Goal: Task Accomplishment & Management: Use online tool/utility

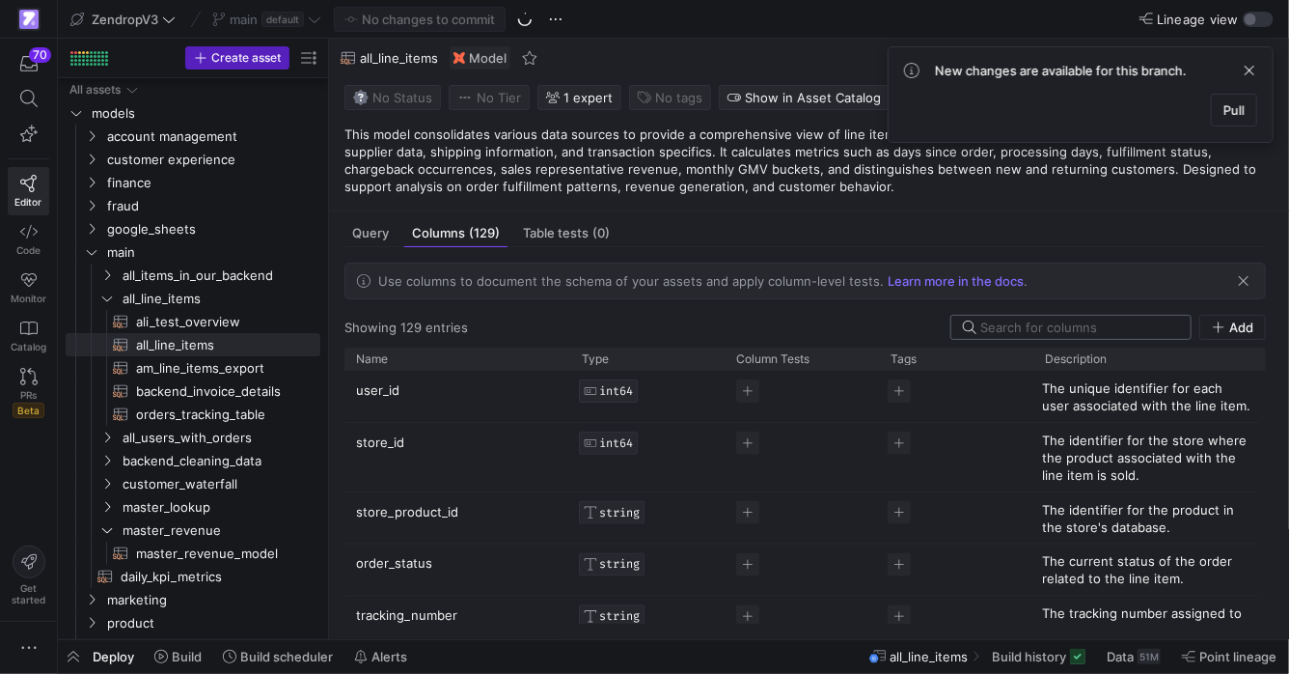
scroll to position [6852, 0]
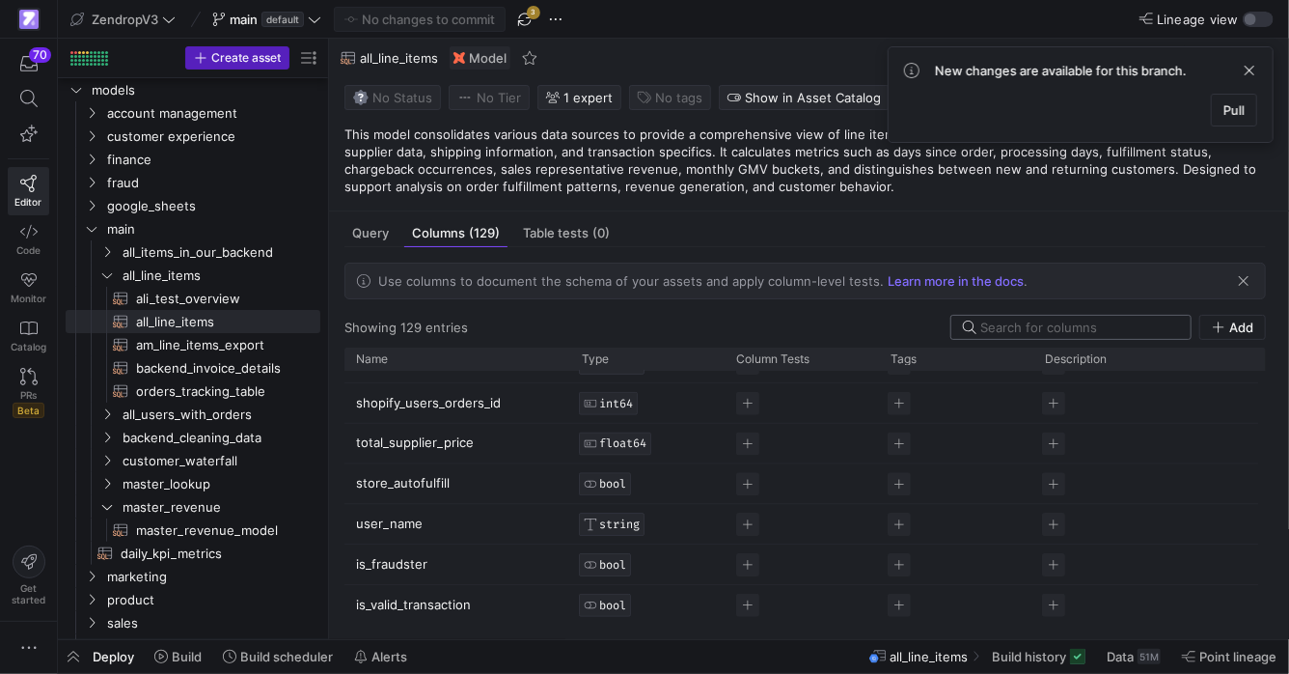
click at [1151, 325] on input at bounding box center [1080, 326] width 199 height 15
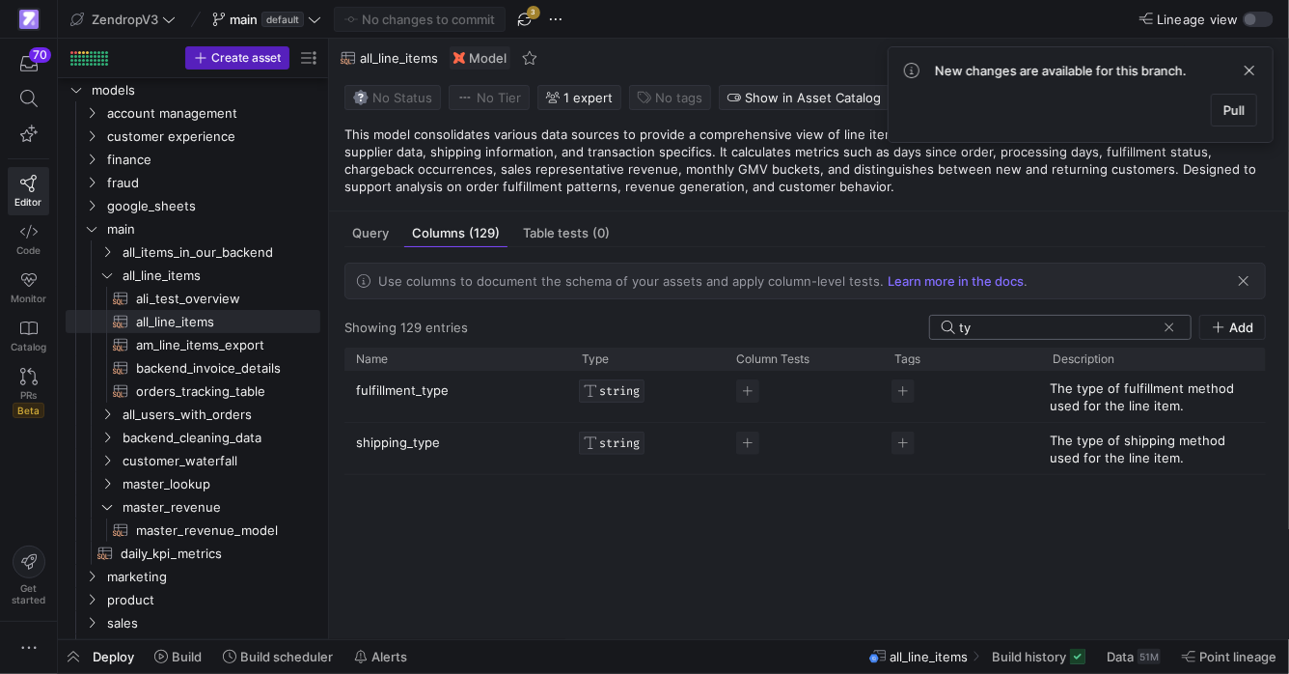
type input "t"
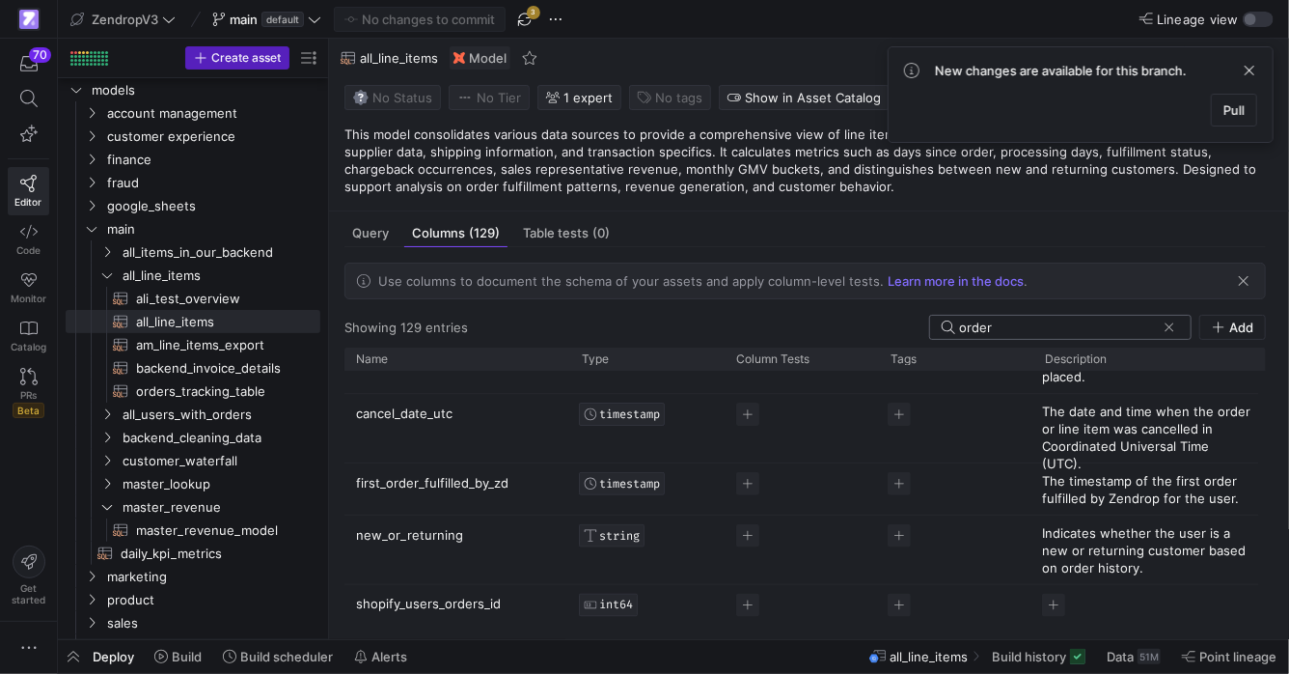
click at [997, 332] on input "order" at bounding box center [1057, 326] width 197 height 15
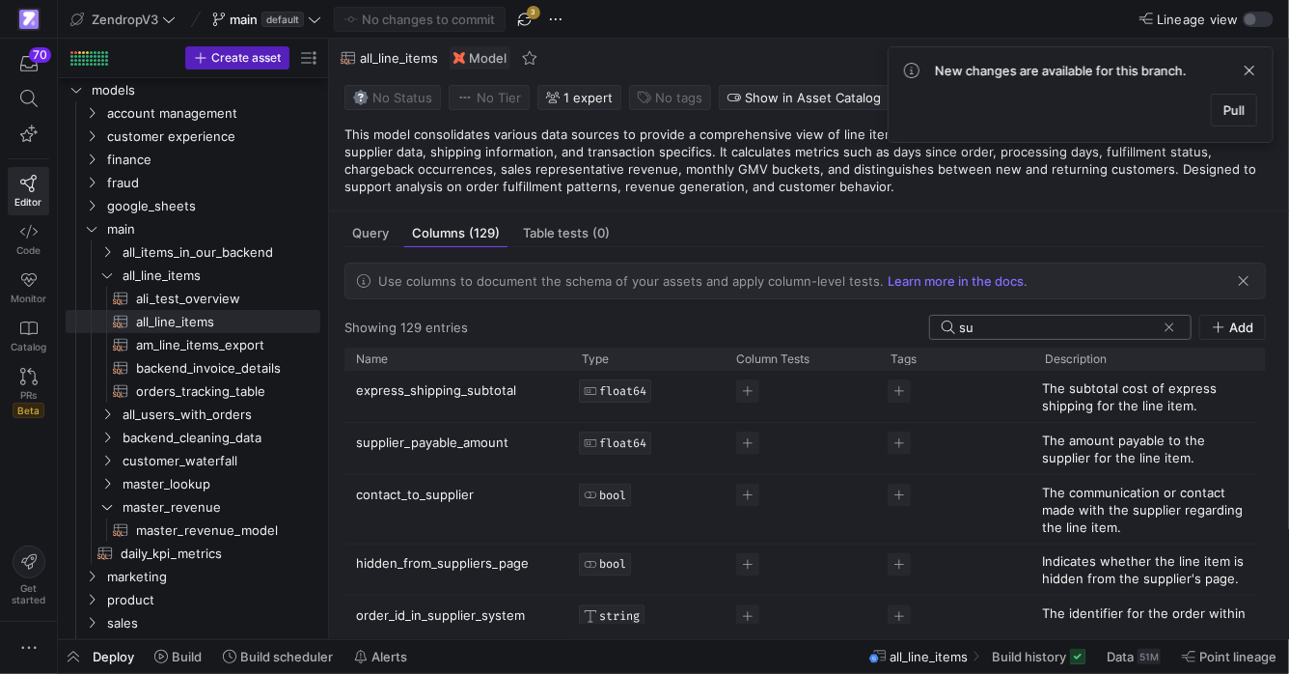
type input "s"
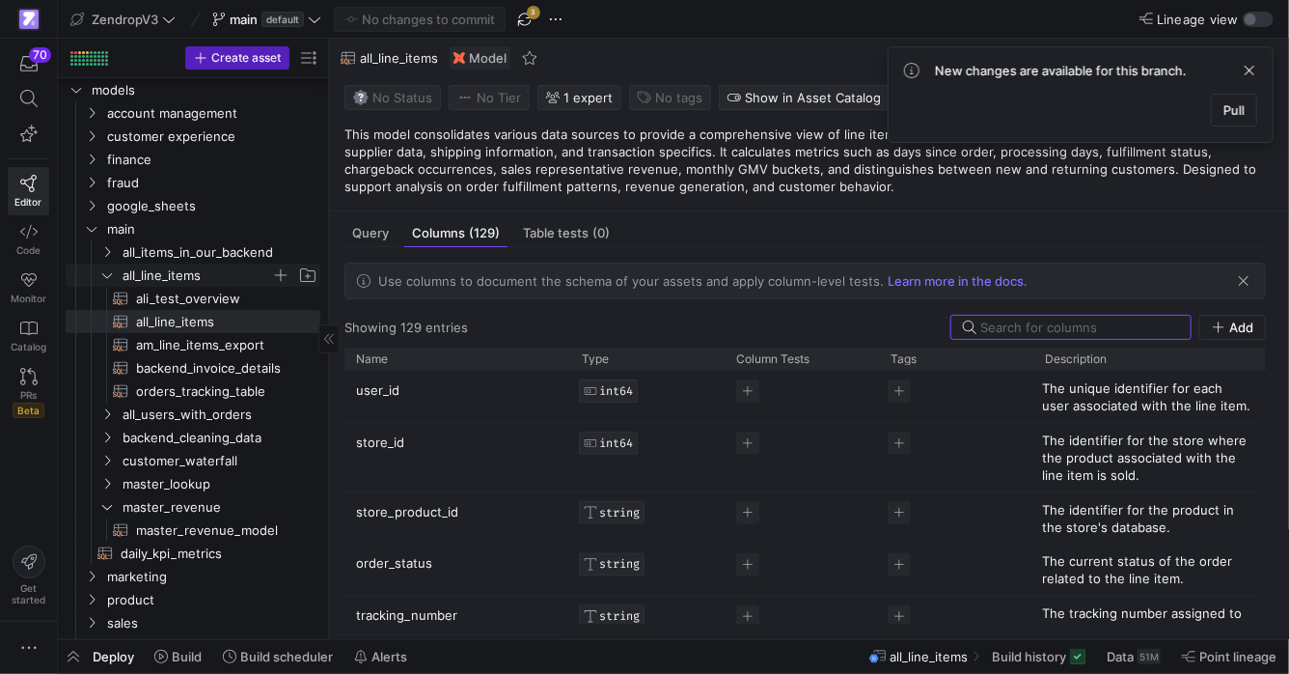
click at [108, 270] on icon "Press SPACE to select this row." at bounding box center [107, 275] width 14 height 12
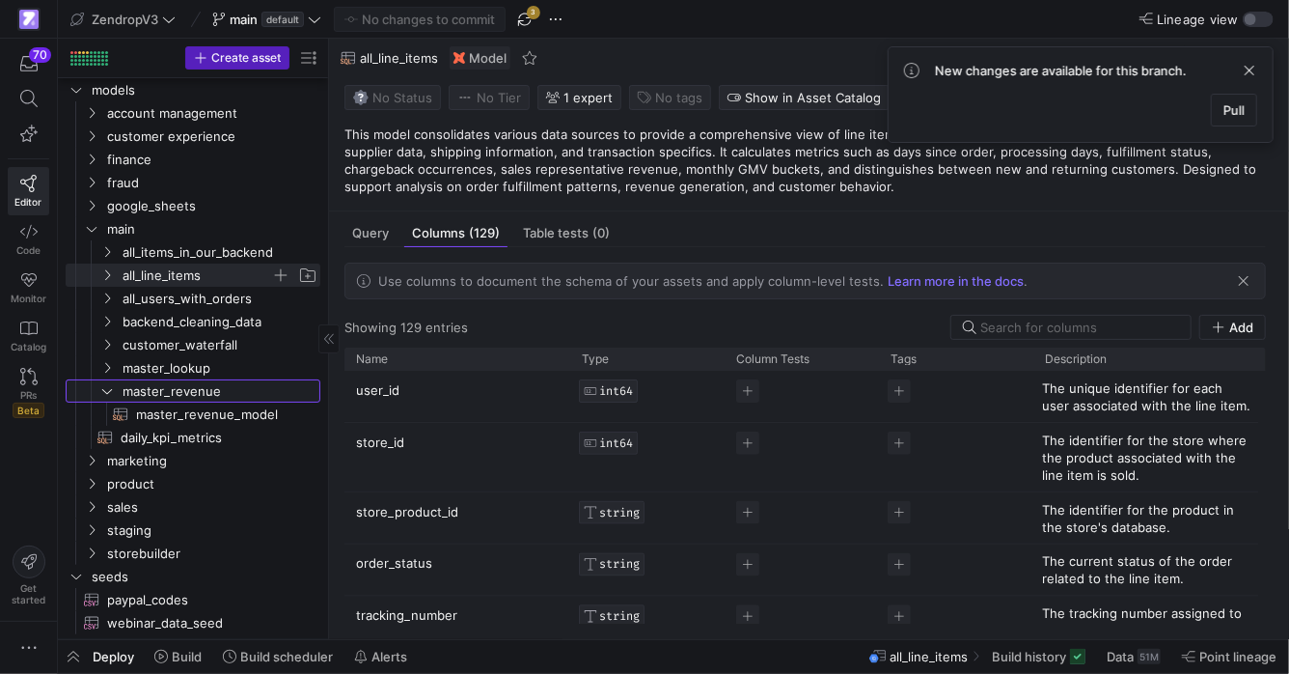
drag, startPoint x: 107, startPoint y: 388, endPoint x: 153, endPoint y: 434, distance: 65.5
click at [107, 388] on icon "Press SPACE to select this row." at bounding box center [107, 391] width 14 height 12
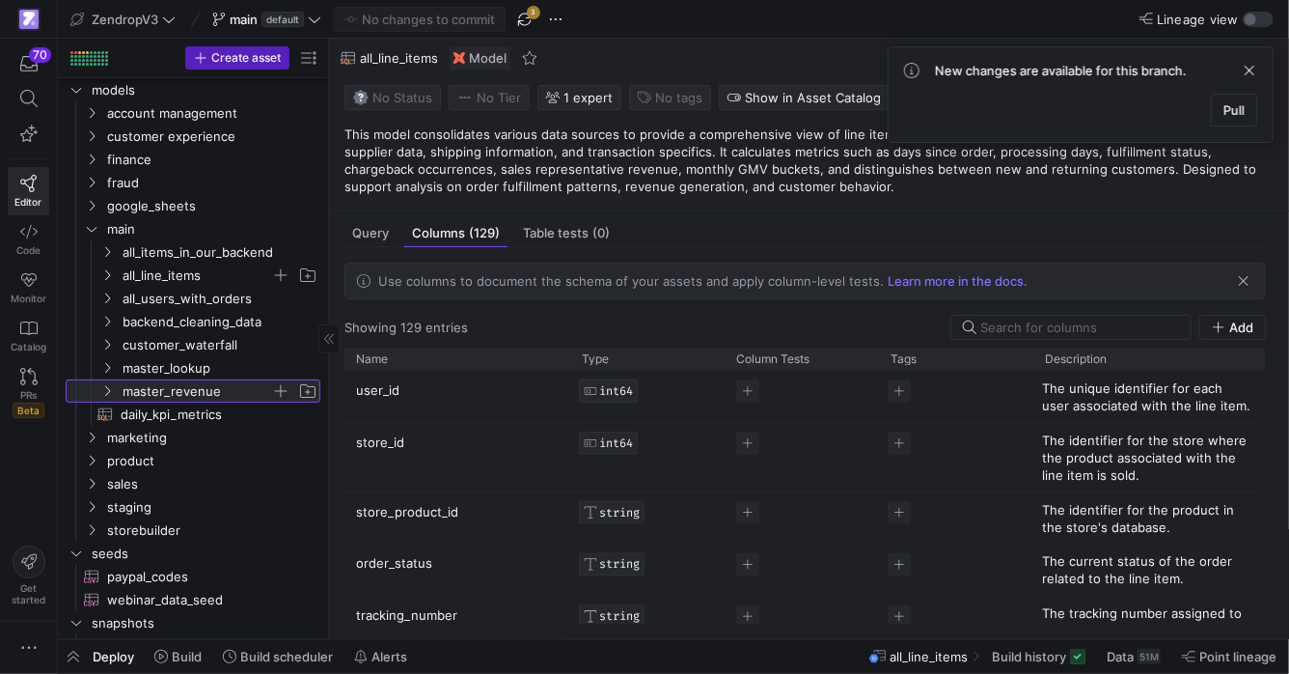
click at [108, 392] on icon at bounding box center [107, 391] width 14 height 12
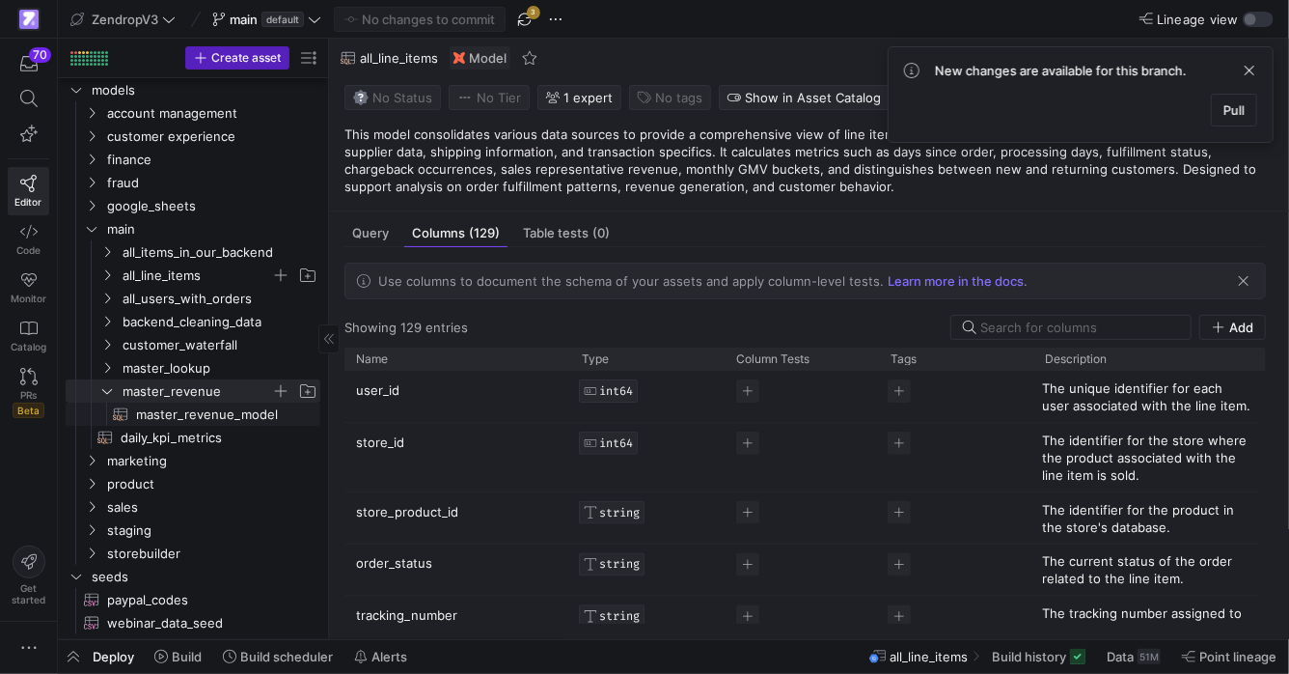
click at [213, 416] on span "master_revenue_model​​​​​​​​​​" at bounding box center [217, 414] width 162 height 22
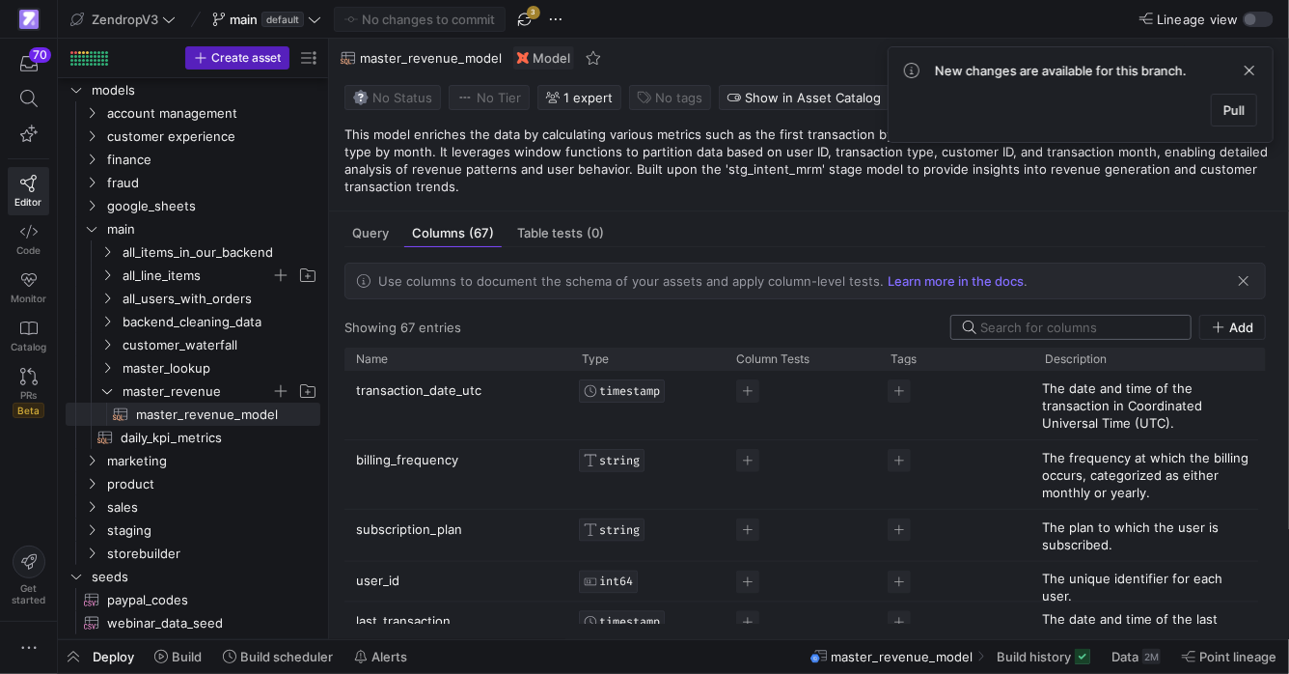
click at [1119, 334] on input at bounding box center [1080, 326] width 199 height 15
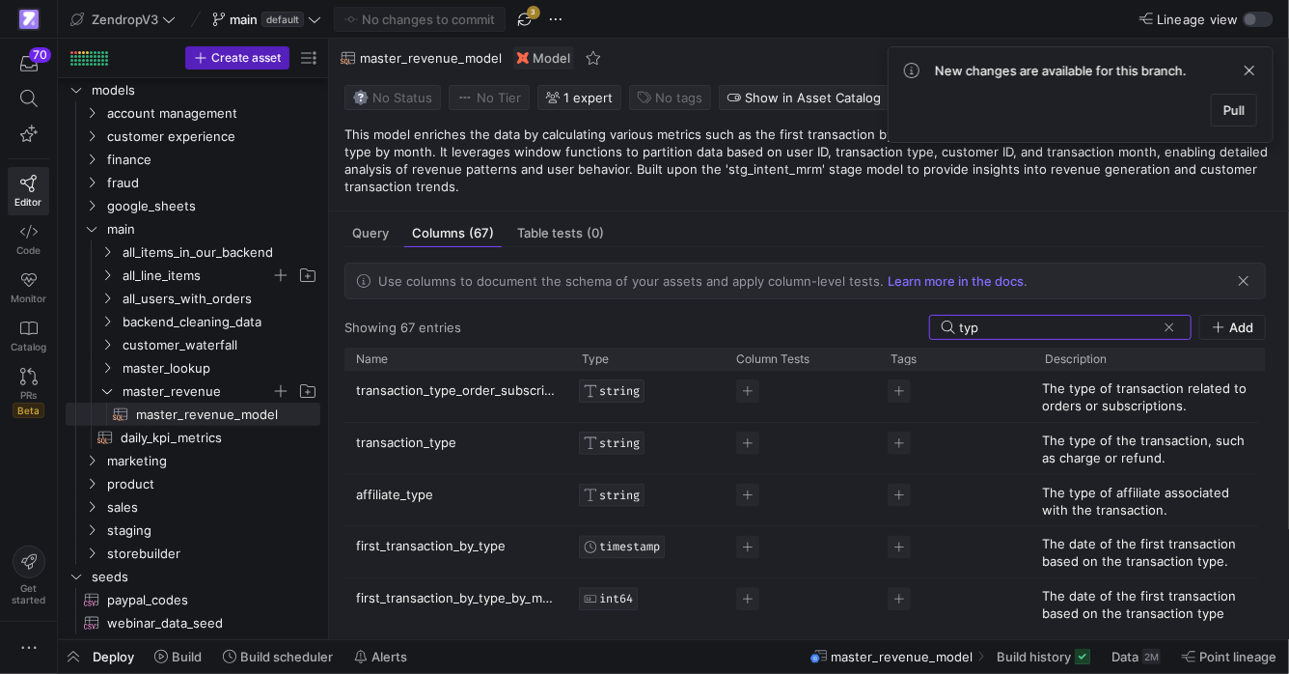
type input "typ"
click at [521, 393] on p "transaction_type_order_subscription" at bounding box center [457, 396] width 203 height 49
click at [521, 393] on input "transaction_type_order_subscription" at bounding box center [447, 390] width 183 height 37
drag, startPoint x: 518, startPoint y: 14, endPoint x: 536, endPoint y: 17, distance: 17.6
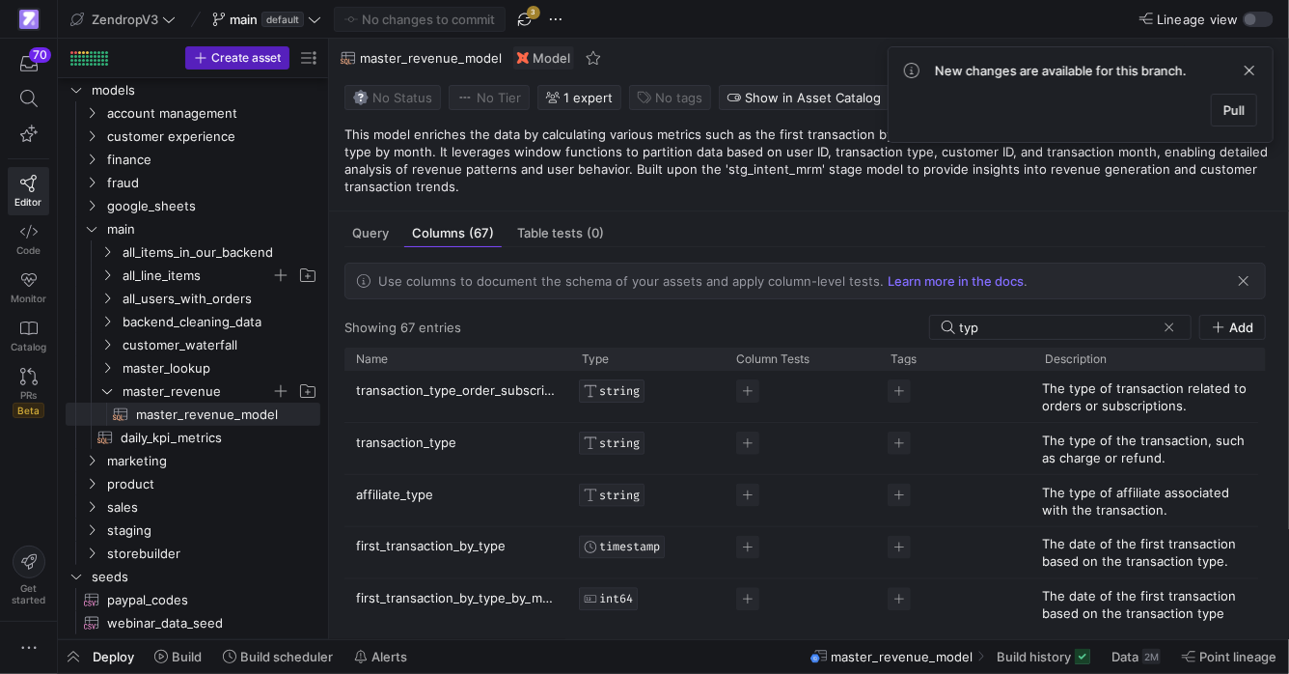
click at [518, 14] on span "button" at bounding box center [524, 19] width 23 height 23
click at [1250, 73] on span at bounding box center [1249, 70] width 23 height 23
